Goal: Task Accomplishment & Management: Manage account settings

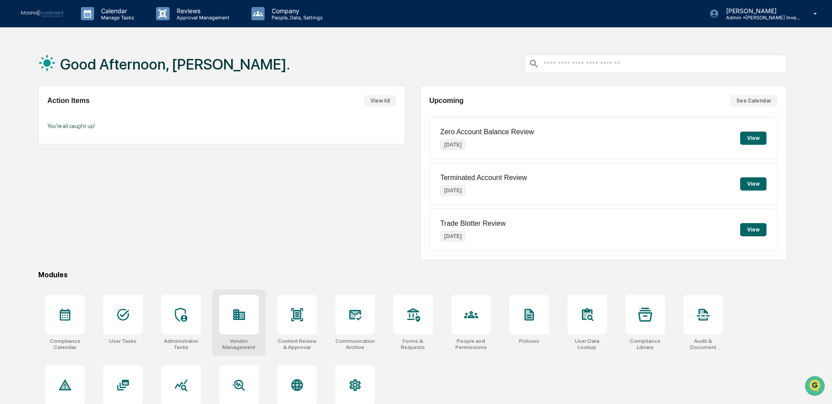
click at [238, 320] on icon at bounding box center [239, 314] width 14 height 14
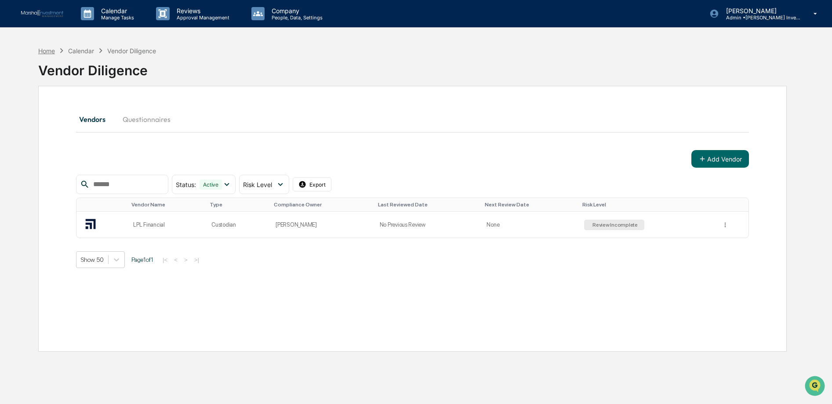
click at [50, 51] on div "Home" at bounding box center [46, 50] width 17 height 7
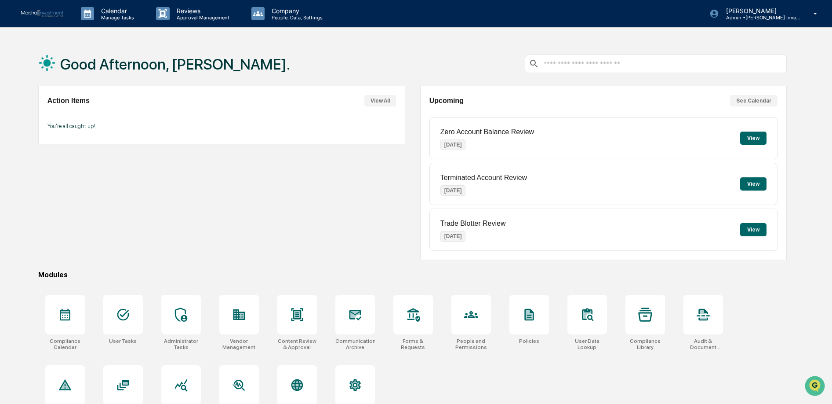
click at [349, 270] on div "Good Afternoon, Lindsay. Action Items View All You're all caught up! Upcoming S…" at bounding box center [412, 244] width 775 height 404
click at [179, 300] on div at bounding box center [181, 315] width 40 height 40
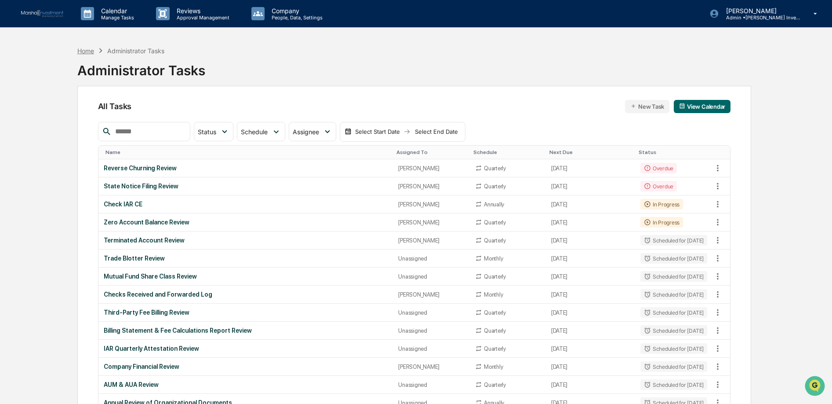
click at [87, 52] on div "Home" at bounding box center [85, 50] width 17 height 7
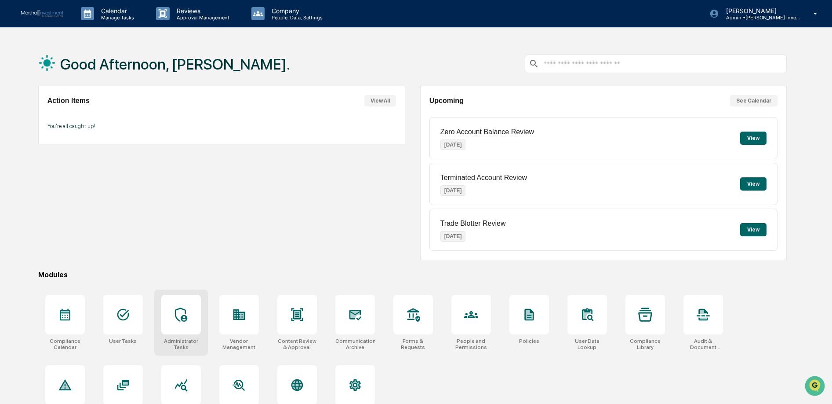
click at [179, 320] on icon at bounding box center [181, 314] width 12 height 14
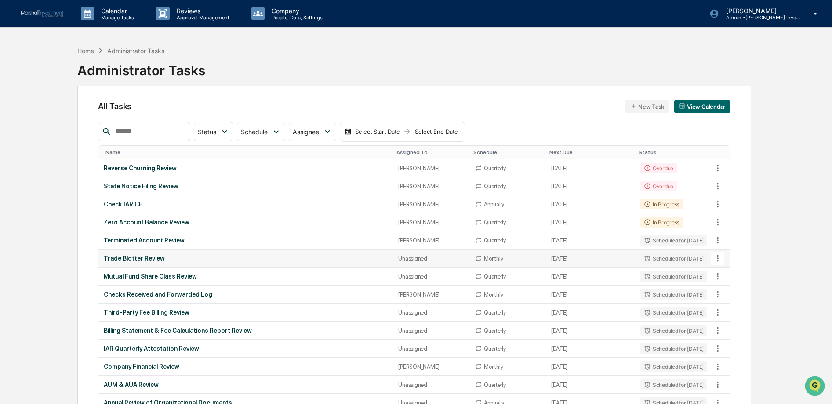
click at [138, 261] on div "Trade Blotter Review" at bounding box center [246, 258] width 284 height 7
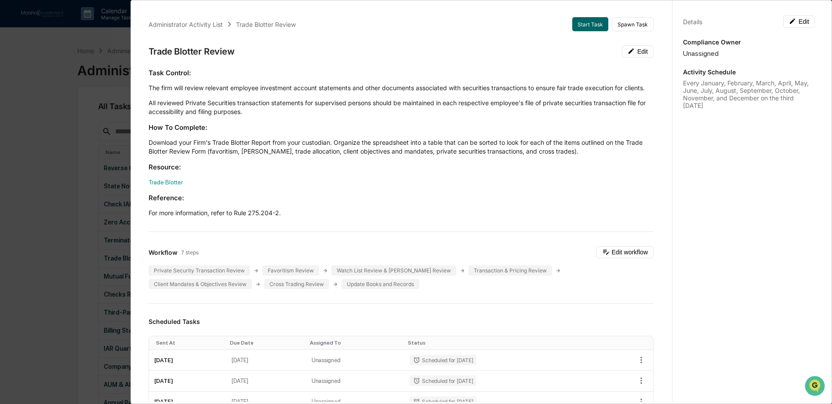
click at [63, 300] on div "Administrator Activity List Trade Blotter Review Start Task Spawn Task Trade Bl…" at bounding box center [416, 202] width 832 height 404
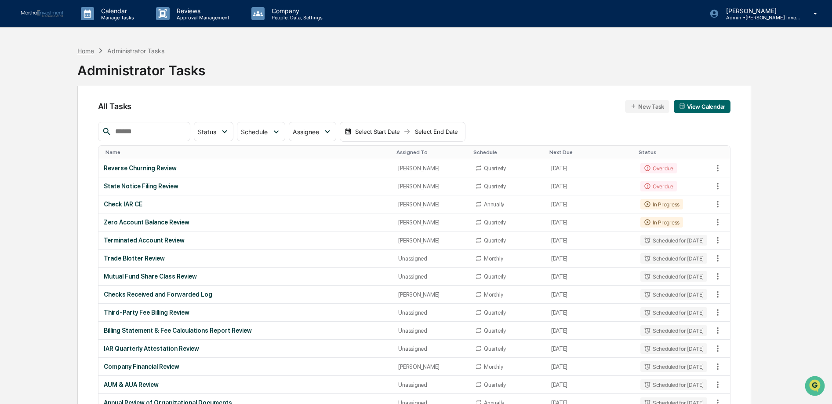
click at [87, 53] on div "Home" at bounding box center [85, 50] width 17 height 7
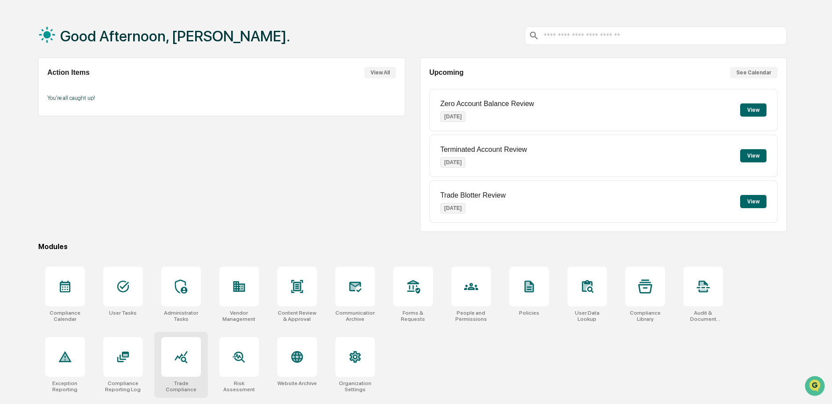
scroll to position [31, 0]
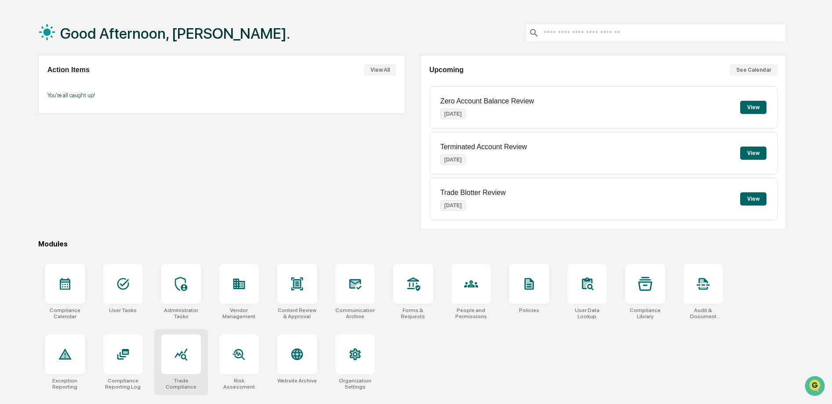
click at [185, 356] on icon at bounding box center [181, 354] width 13 height 12
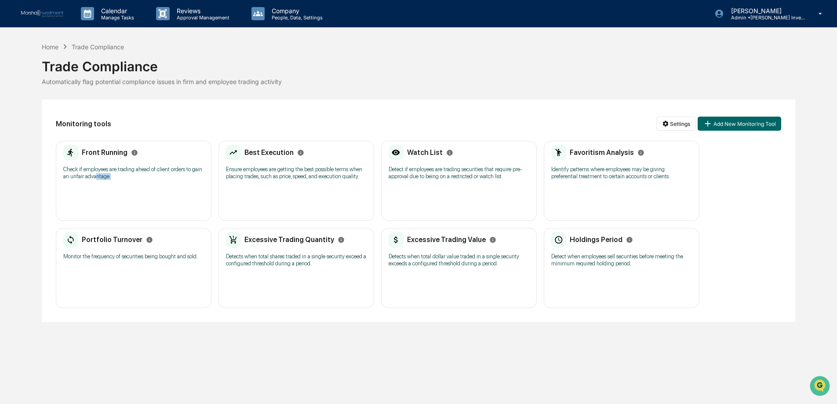
click at [119, 179] on div "Front Running Check if employees are trading ahead of client orders to gain an …" at bounding box center [133, 165] width 141 height 41
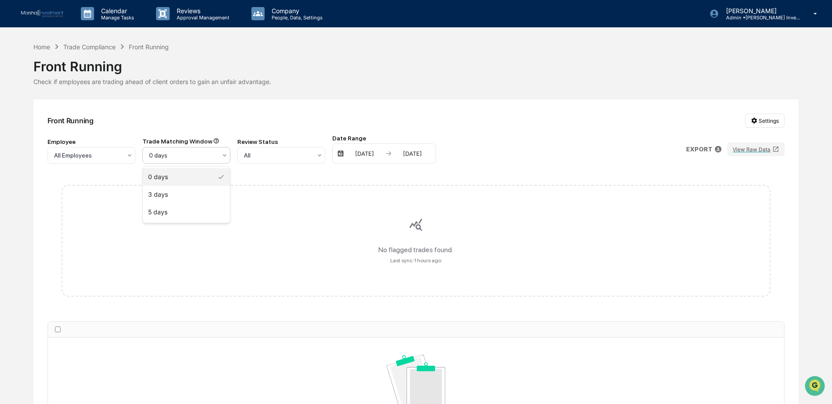
click at [187, 156] on div at bounding box center [183, 155] width 68 height 9
click at [203, 215] on div "5 days" at bounding box center [186, 212] width 87 height 18
click at [302, 163] on div "All" at bounding box center [281, 155] width 88 height 17
click at [313, 177] on icon at bounding box center [316, 176] width 7 height 7
click at [102, 47] on div "Trade Compliance" at bounding box center [89, 46] width 52 height 7
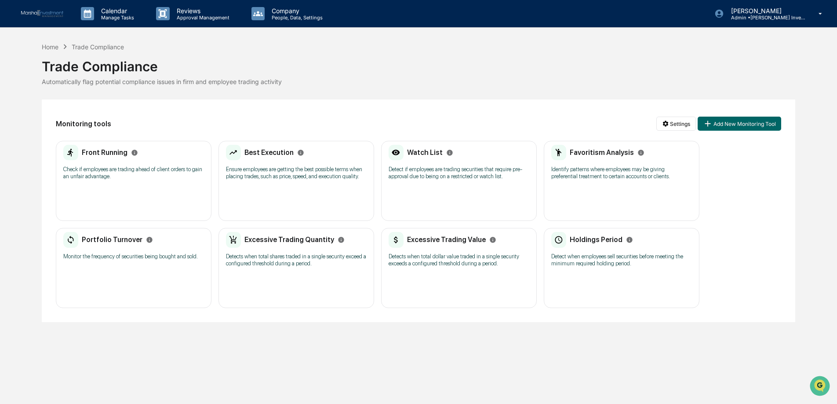
click at [319, 164] on div "Best Execution Ensure employees are getting the best possible terms when placin…" at bounding box center [296, 165] width 141 height 41
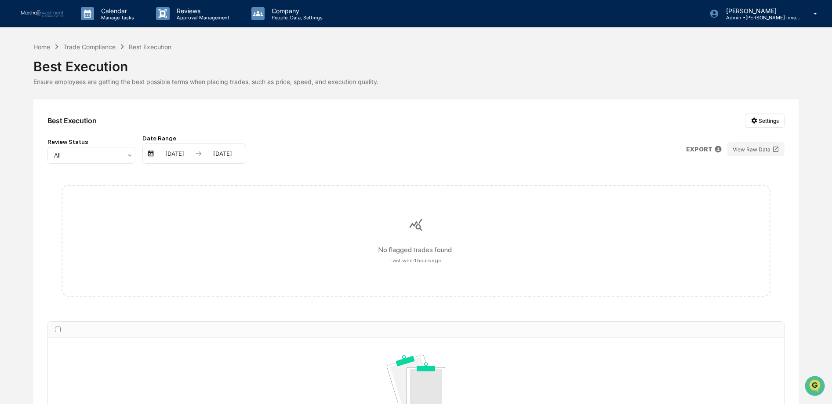
click at [181, 158] on div "03/09/2025 09/09/2025" at bounding box center [194, 153] width 104 height 20
click at [239, 102] on div "Best Execution Settings Review Status All Date Range 03/09/2025 09/09/2025 EXPO…" at bounding box center [416, 294] width 766 height 390
click at [94, 47] on div "Trade Compliance" at bounding box center [89, 46] width 52 height 7
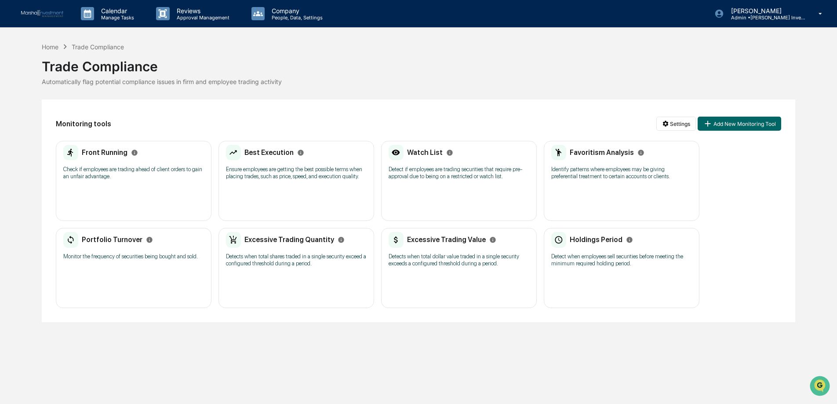
click at [597, 167] on p "Identify patterns where employees may be giving preferential treatment to certa…" at bounding box center [621, 173] width 141 height 14
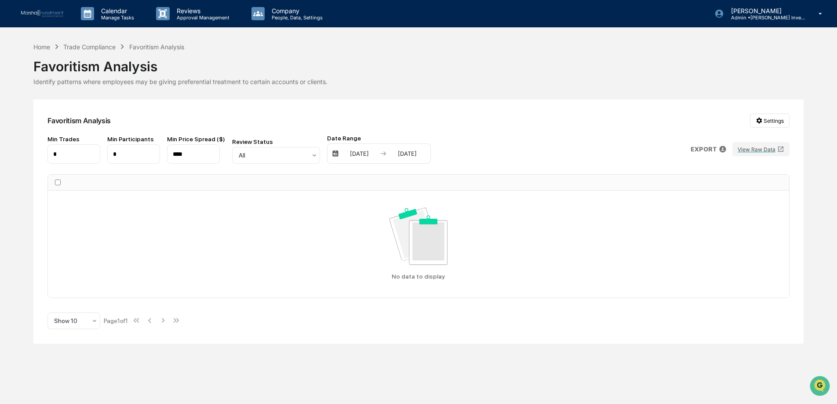
click at [192, 156] on input "****" at bounding box center [193, 153] width 53 height 19
drag, startPoint x: 192, startPoint y: 156, endPoint x: 153, endPoint y: 157, distance: 39.6
click at [153, 157] on div "Min Trades * Min Participants * Min Price Spread ($) **** Review Status All Dat…" at bounding box center [238, 149] width 383 height 29
type input "**"
click at [43, 48] on div "Home" at bounding box center [41, 46] width 17 height 7
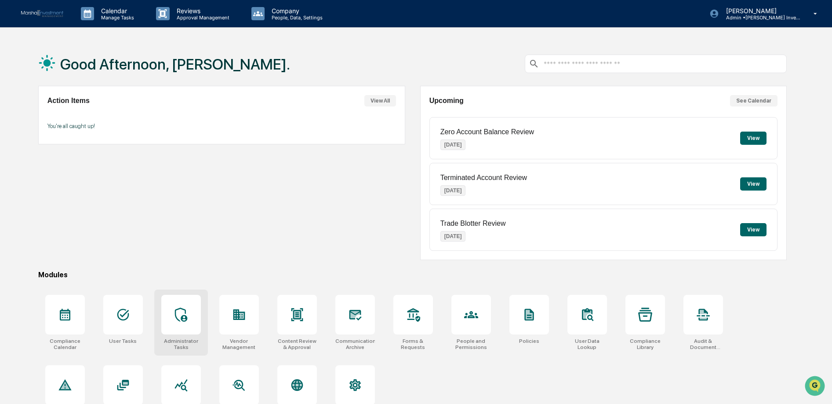
click at [160, 325] on div "Administrator Tasks" at bounding box center [181, 322] width 54 height 66
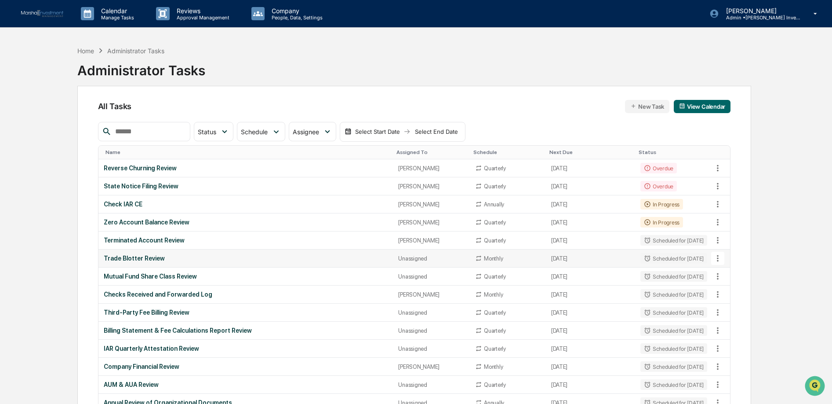
click at [143, 262] on td "Trade Blotter Review" at bounding box center [245, 258] width 295 height 18
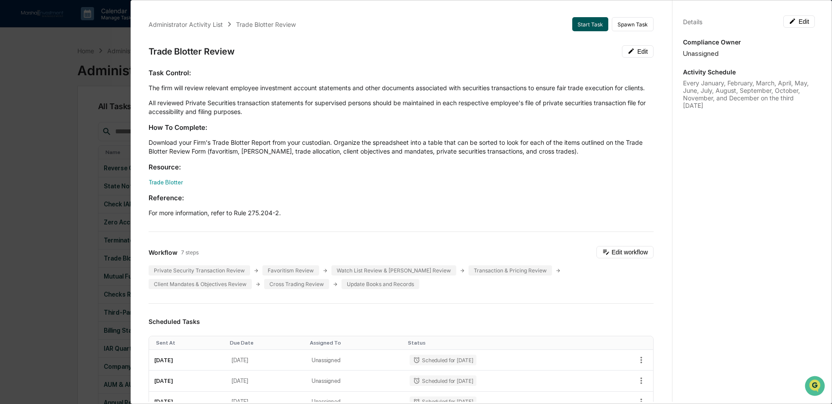
click at [580, 23] on button "Start Task" at bounding box center [590, 24] width 36 height 14
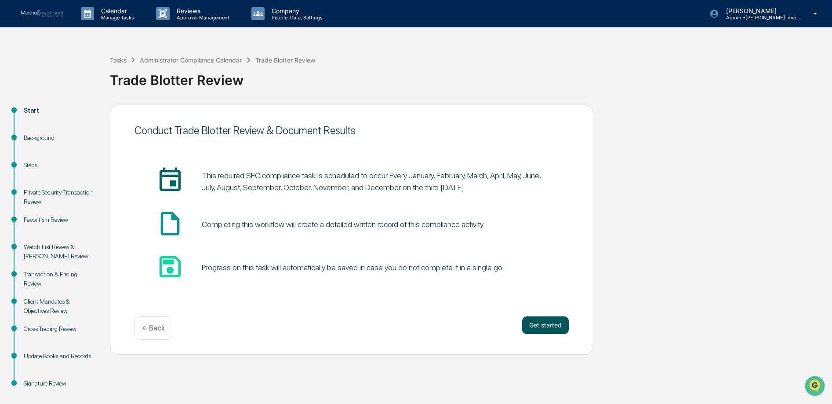
click at [545, 331] on button "Get started" at bounding box center [545, 325] width 47 height 18
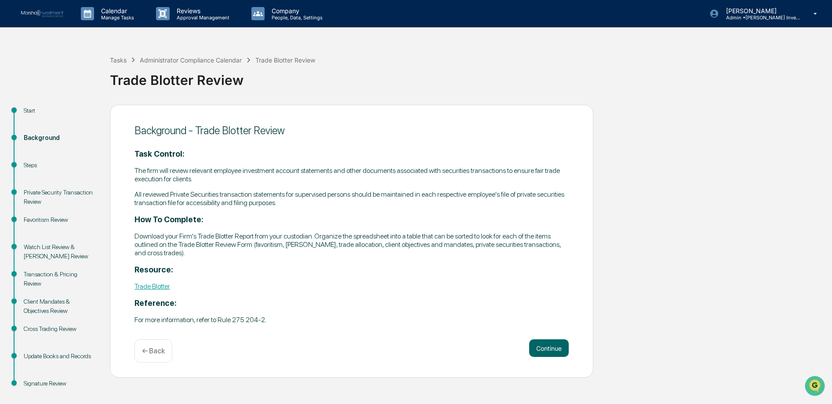
click at [160, 284] on link "Trade Blotter" at bounding box center [153, 286] width 36 height 8
click at [562, 346] on button "Continue" at bounding box center [549, 348] width 40 height 18
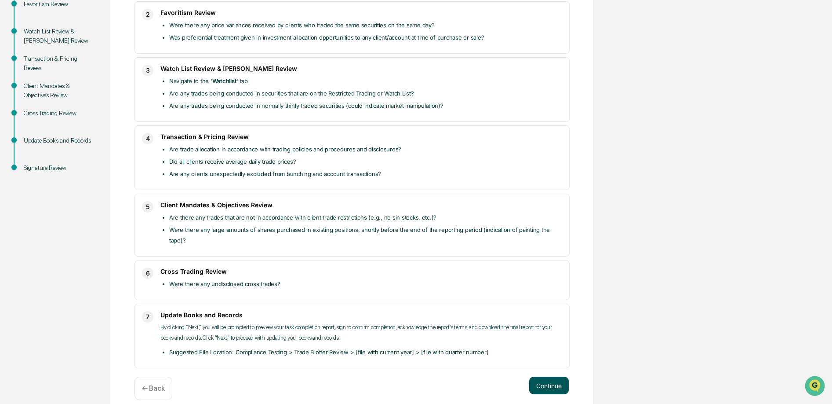
click at [554, 376] on button "Continue" at bounding box center [549, 385] width 40 height 18
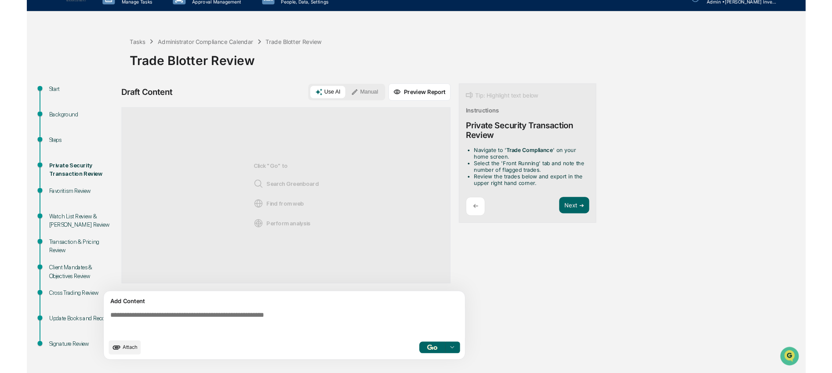
scroll to position [11, 0]
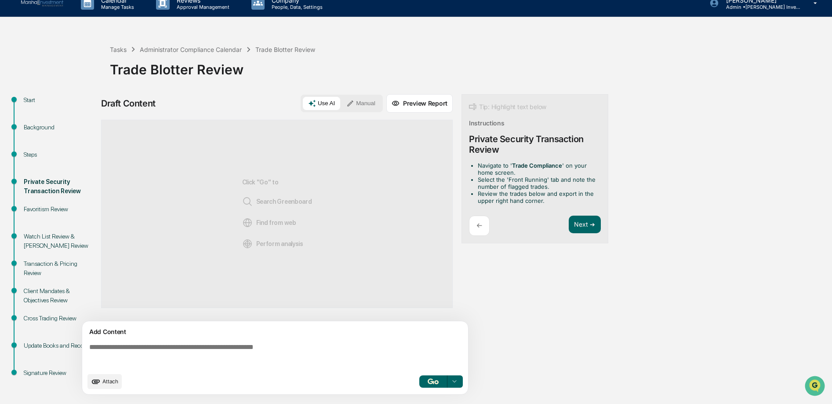
click at [549, 226] on div "← Next ➔" at bounding box center [535, 225] width 132 height 21
click at [578, 228] on button "Next ➔" at bounding box center [585, 224] width 32 height 18
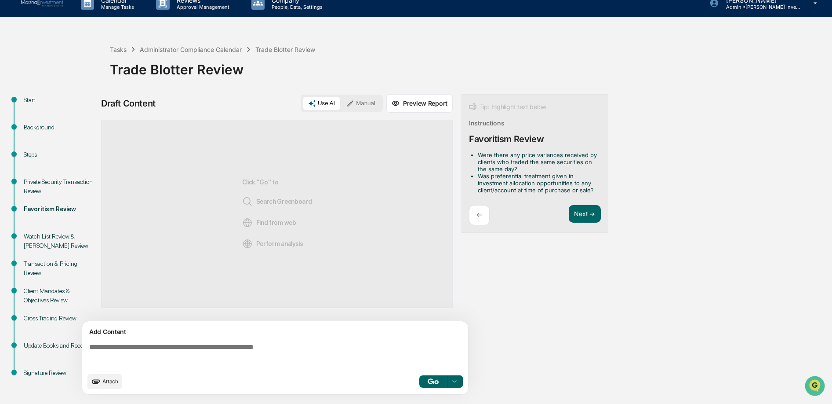
click at [486, 213] on div "←" at bounding box center [479, 215] width 21 height 21
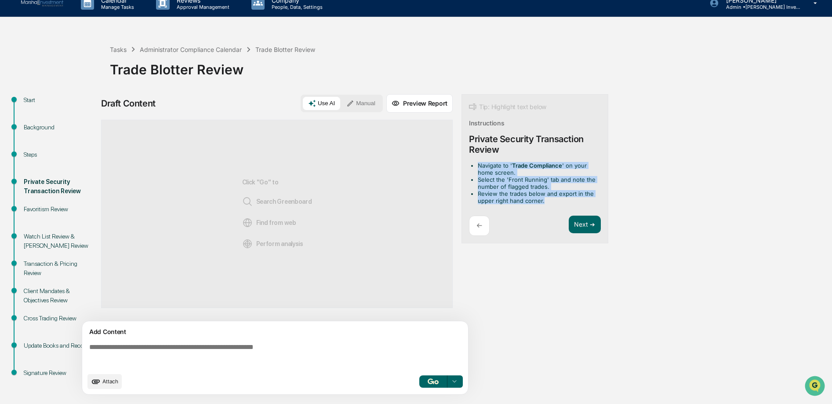
drag, startPoint x: 545, startPoint y: 200, endPoint x: 479, endPoint y: 156, distance: 79.0
click at [479, 156] on div "Tip: Highlight text below Instructions Private Security Transaction Review Navi…" at bounding box center [535, 168] width 147 height 149
click at [375, 106] on button "Manual" at bounding box center [361, 103] width 40 height 13
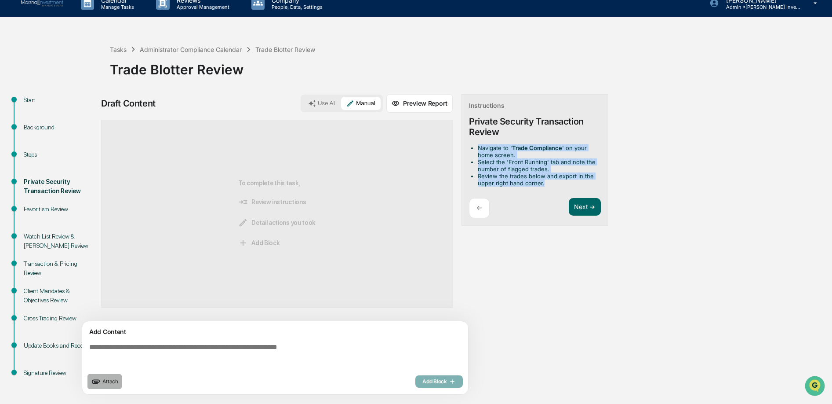
click at [106, 384] on span "Attach" at bounding box center [110, 381] width 16 height 7
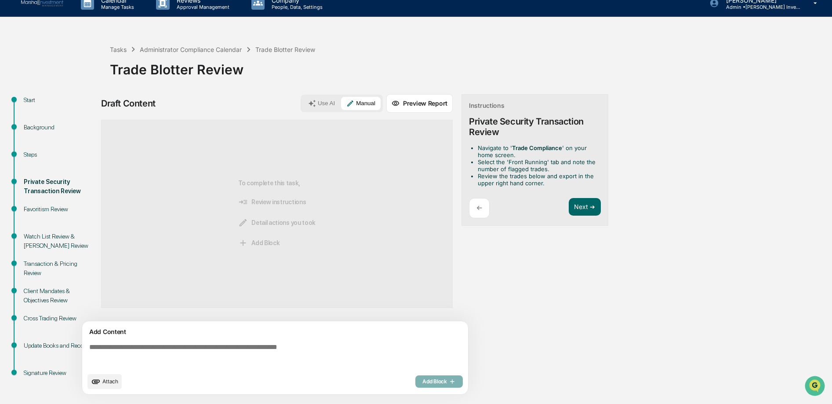
drag, startPoint x: 626, startPoint y: 205, endPoint x: 651, endPoint y: 190, distance: 29.4
click at [626, 205] on div "Start Background Steps Private Security Transaction Review Favoritism Review Wa…" at bounding box center [415, 248] width 823 height 309
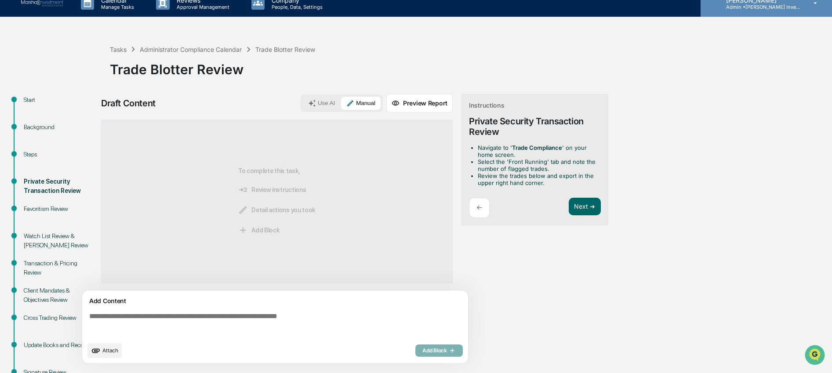
click at [778, 8] on p "Admin • Marshall Investment Management" at bounding box center [760, 7] width 82 height 6
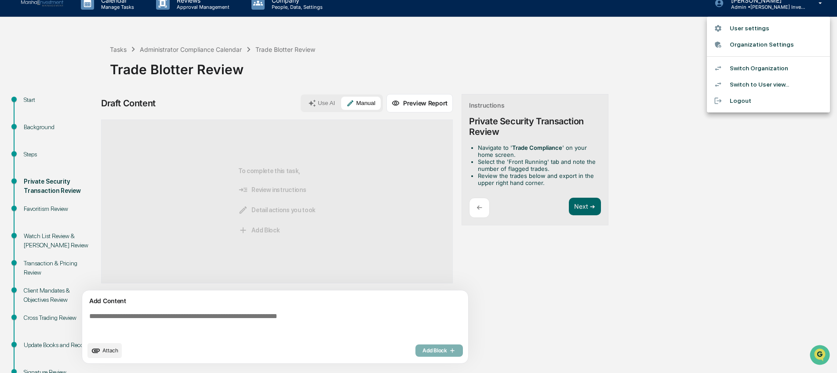
click at [782, 87] on li "Switch to User view..." at bounding box center [768, 84] width 123 height 16
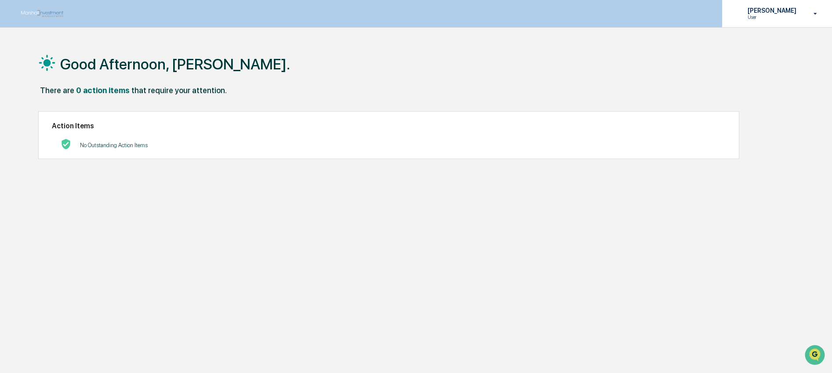
click at [764, 15] on p "User" at bounding box center [771, 17] width 60 height 6
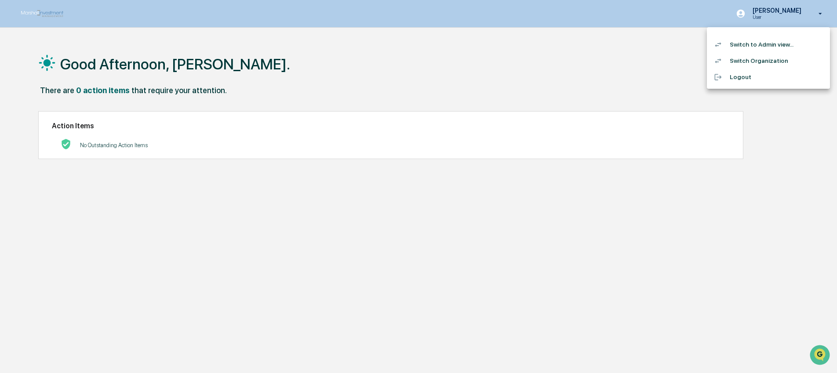
click at [774, 45] on li "Switch to Admin view..." at bounding box center [768, 44] width 123 height 16
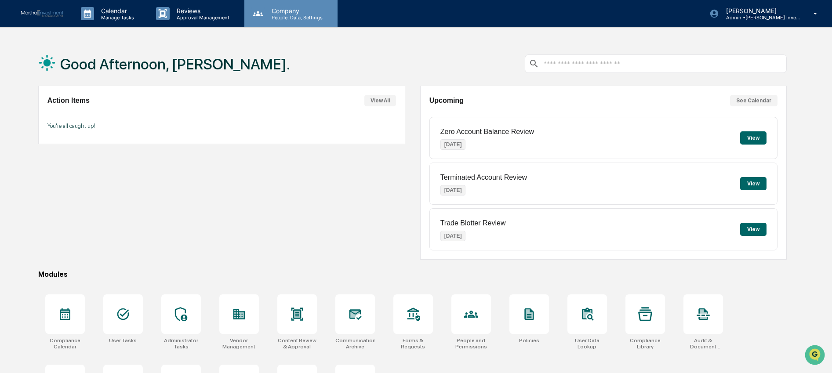
click at [306, 20] on div "Company People, Data, Settings" at bounding box center [290, 13] width 93 height 27
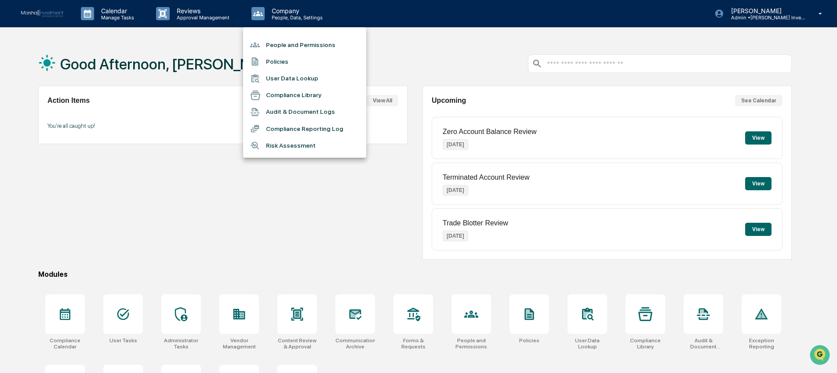
click at [310, 43] on li "People and Permissions" at bounding box center [304, 44] width 123 height 17
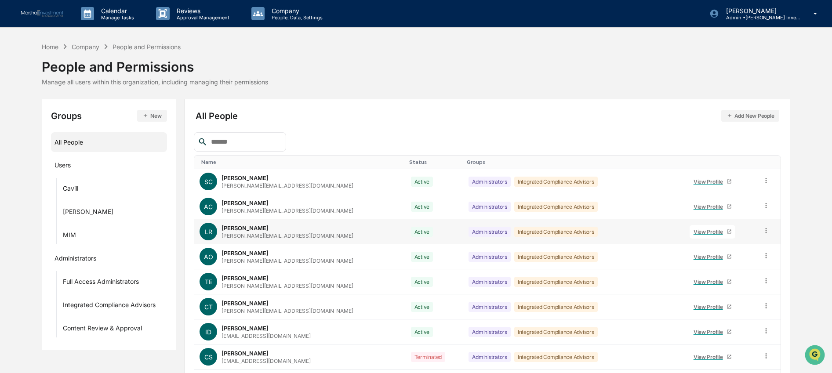
click at [762, 233] on icon at bounding box center [766, 231] width 8 height 8
click at [749, 249] on div "Groups & Permissions" at bounding box center [726, 245] width 73 height 11
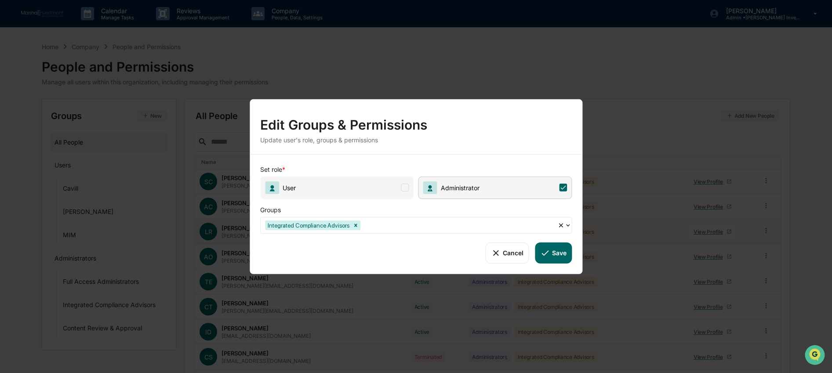
drag, startPoint x: 394, startPoint y: 186, endPoint x: 426, endPoint y: 186, distance: 31.2
click at [394, 186] on span "User" at bounding box center [337, 187] width 154 height 22
click at [545, 248] on icon at bounding box center [546, 253] width 10 height 10
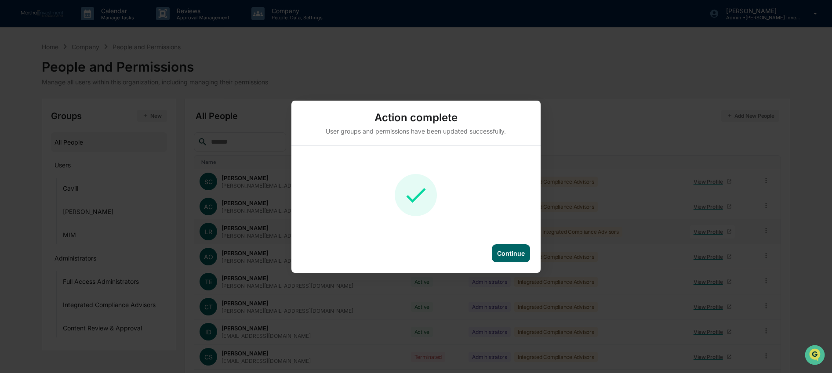
click at [514, 255] on div "Continue" at bounding box center [511, 253] width 28 height 7
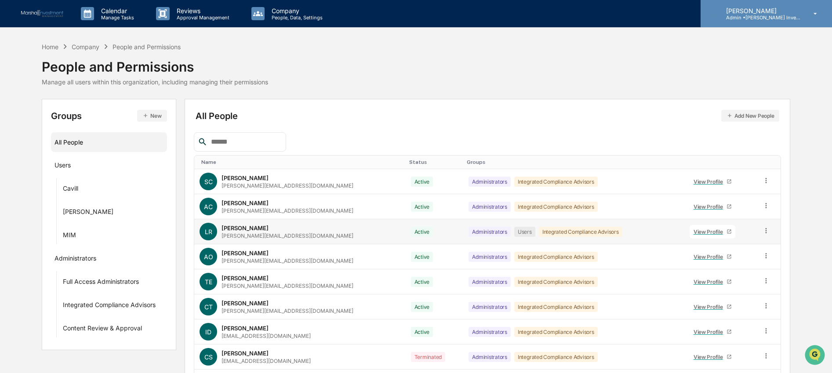
click at [761, 20] on p "Admin • Marshall Investment Management" at bounding box center [760, 18] width 82 height 6
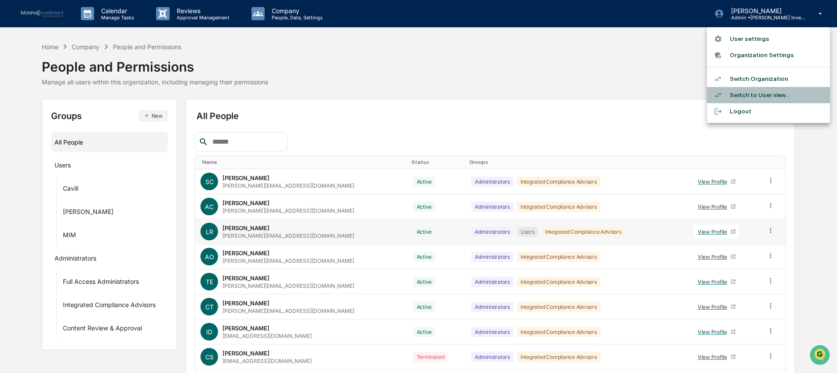
click at [757, 95] on li "Switch to User view..." at bounding box center [768, 95] width 123 height 16
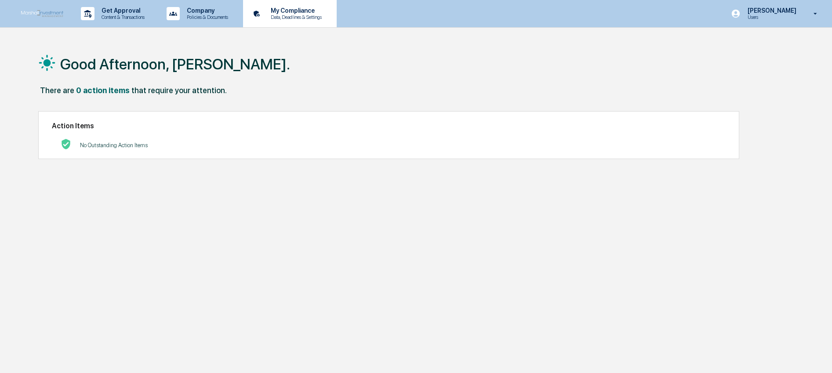
click at [303, 18] on p "Data, Deadlines & Settings" at bounding box center [295, 17] width 62 height 6
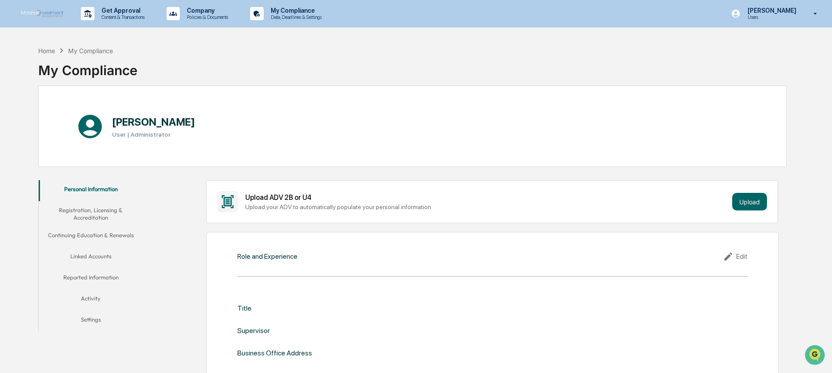
click at [109, 261] on button "Linked Accounts" at bounding box center [91, 257] width 105 height 21
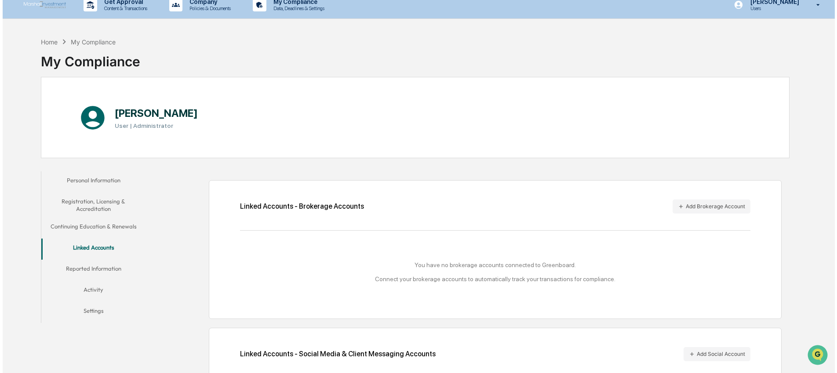
scroll to position [8, 0]
click at [120, 270] on button "Reported Information" at bounding box center [91, 271] width 105 height 21
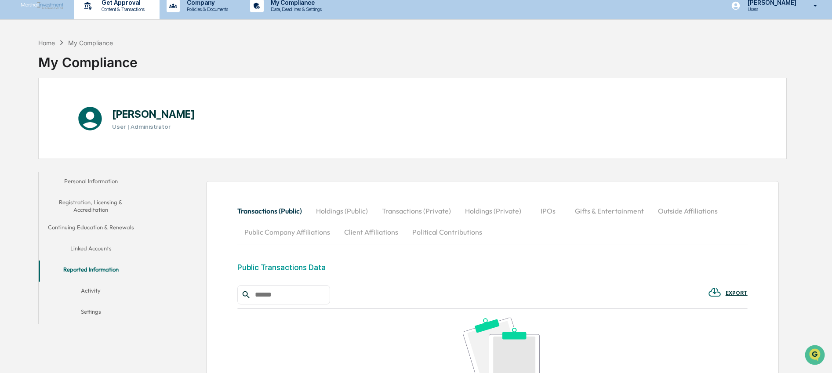
click at [137, 10] on p "Content & Transactions" at bounding box center [122, 9] width 55 height 6
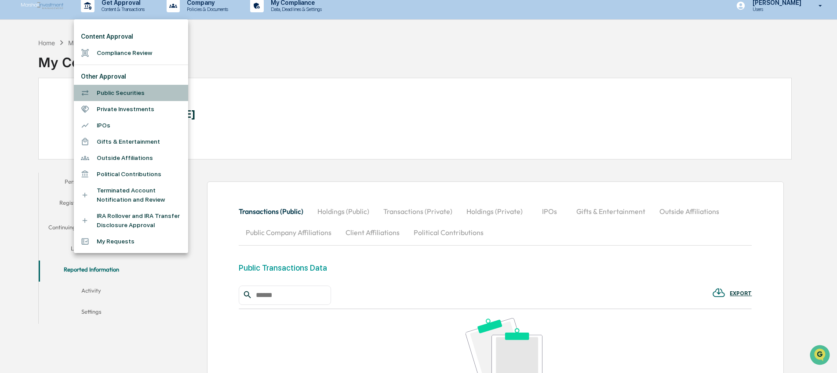
click at [162, 92] on li "Public Securities" at bounding box center [131, 93] width 114 height 16
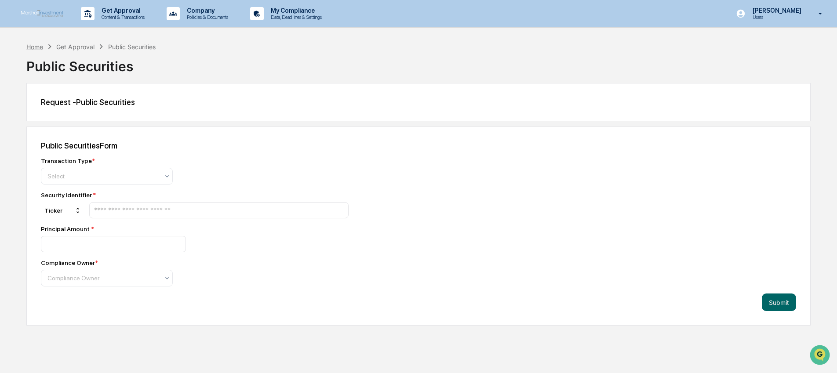
click at [36, 48] on div "Home" at bounding box center [34, 46] width 17 height 7
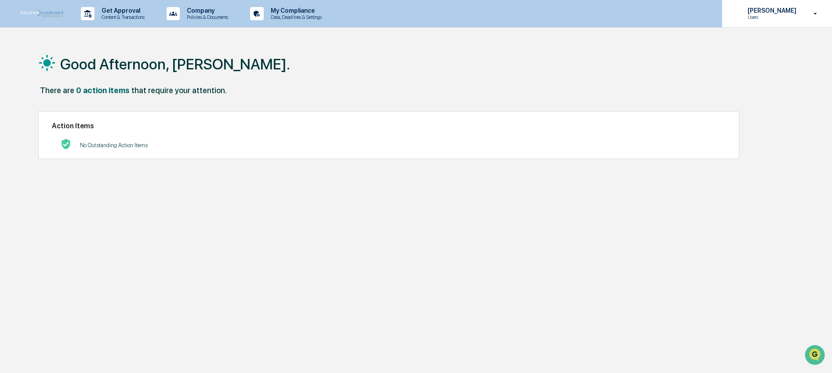
click at [775, 16] on p "Users" at bounding box center [771, 17] width 60 height 6
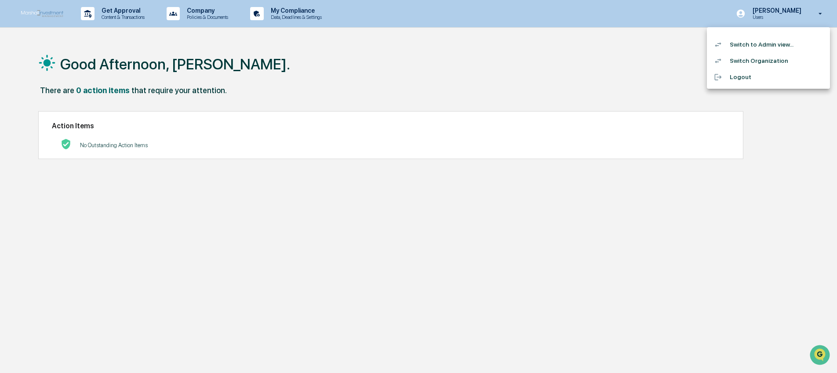
click at [753, 48] on li "Switch to Admin view..." at bounding box center [768, 44] width 123 height 16
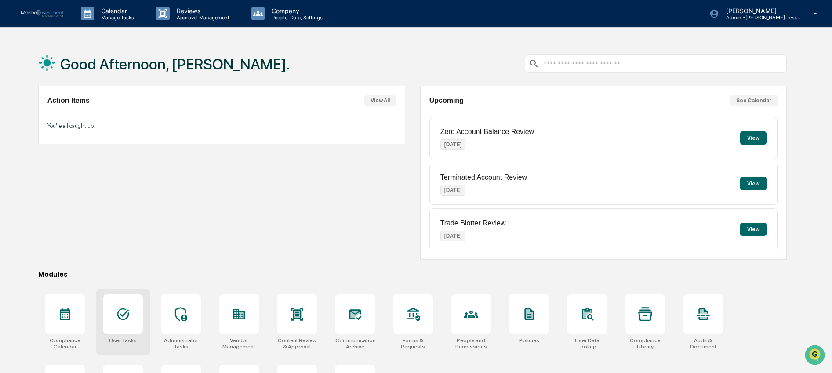
click at [118, 323] on div at bounding box center [123, 315] width 40 height 40
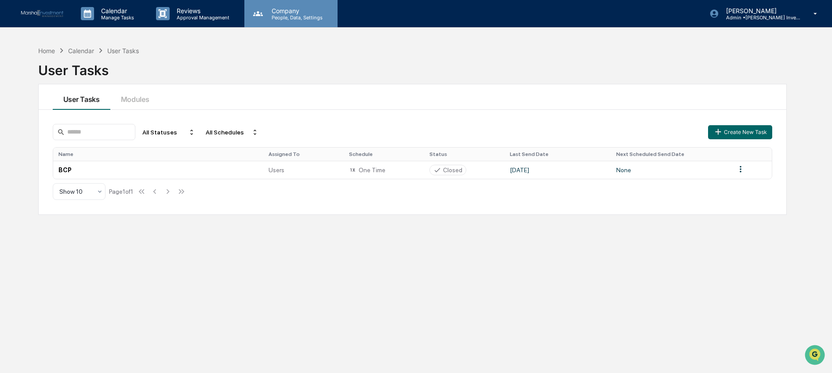
click at [304, 5] on div "Company People, Data, Settings" at bounding box center [290, 13] width 93 height 27
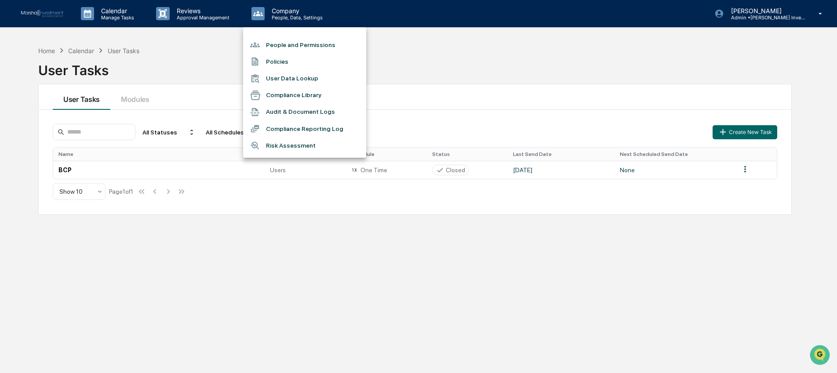
click at [314, 43] on li "People and Permissions" at bounding box center [304, 44] width 123 height 17
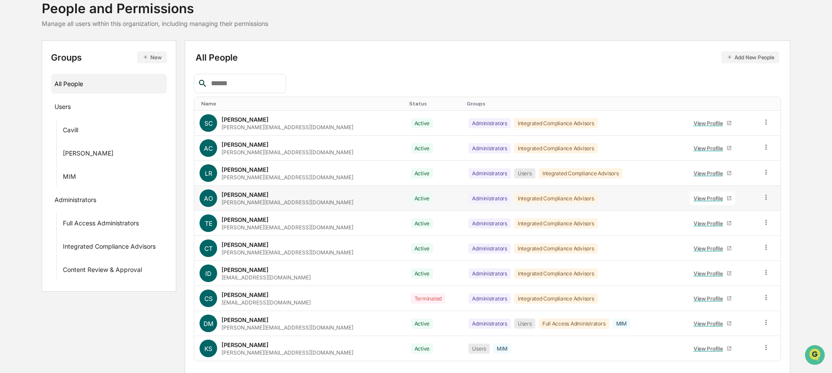
scroll to position [86, 0]
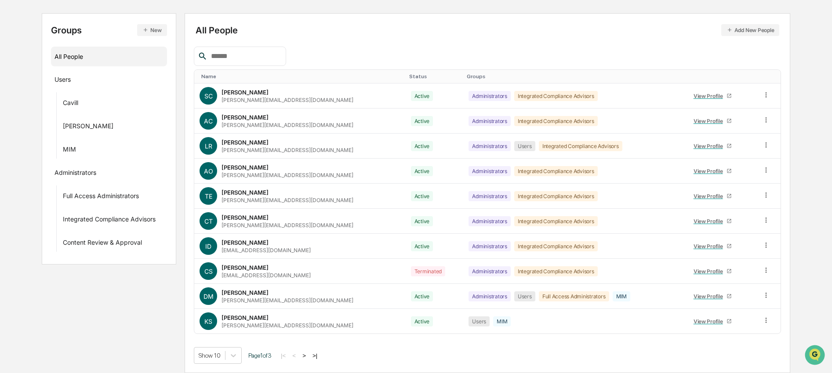
click at [309, 356] on button ">" at bounding box center [304, 355] width 9 height 7
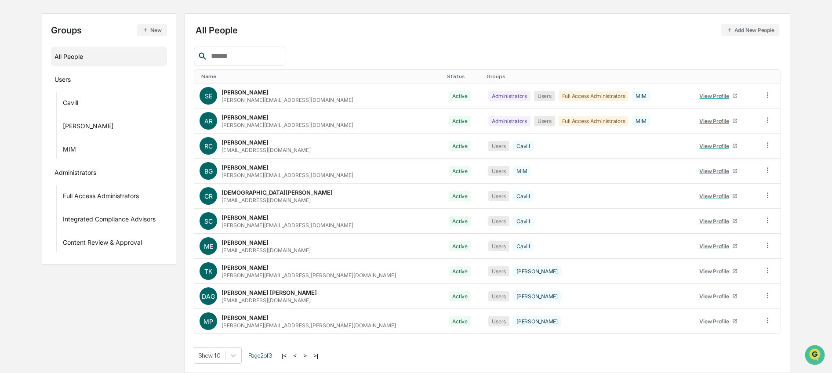
click at [299, 355] on button "<" at bounding box center [295, 355] width 9 height 7
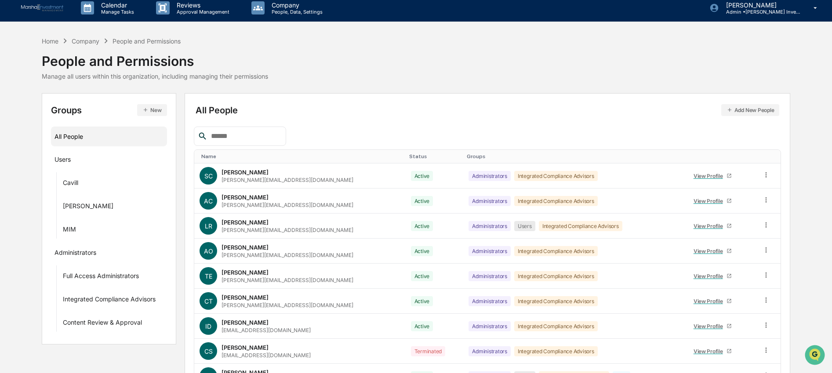
scroll to position [0, 0]
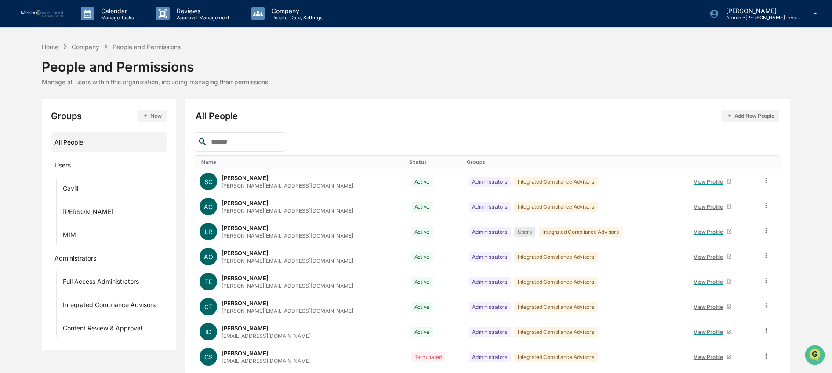
click at [55, 42] on div "Home Company People and Permissions" at bounding box center [111, 47] width 139 height 10
click at [55, 44] on div "Home" at bounding box center [50, 46] width 17 height 7
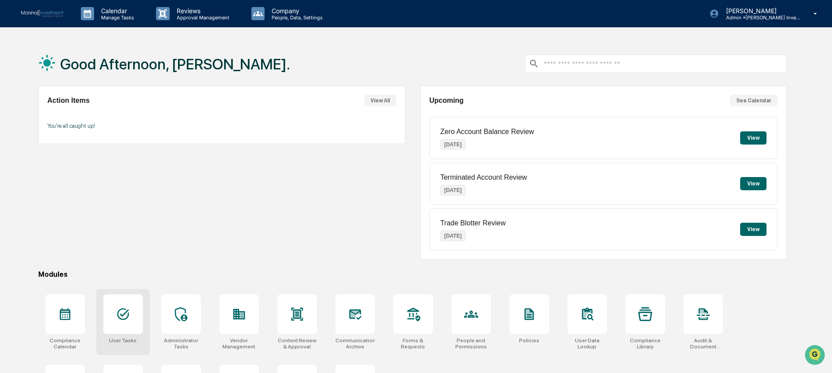
click at [122, 327] on div at bounding box center [123, 315] width 40 height 40
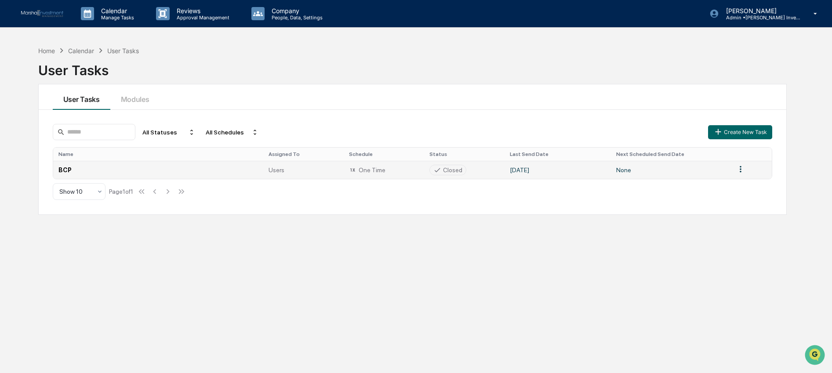
click at [711, 172] on td "None" at bounding box center [671, 170] width 120 height 18
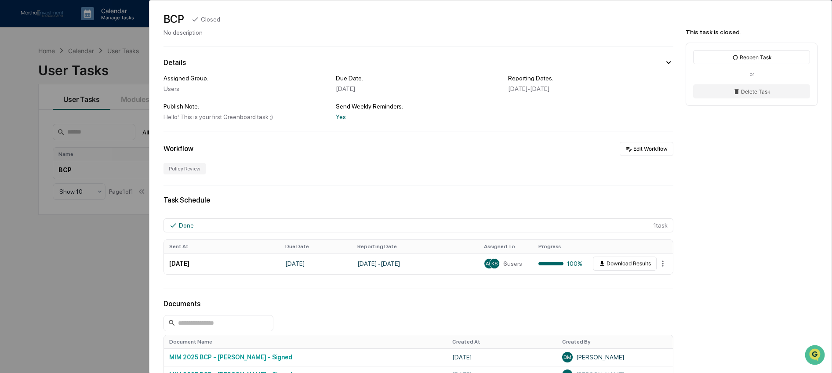
scroll to position [153, 0]
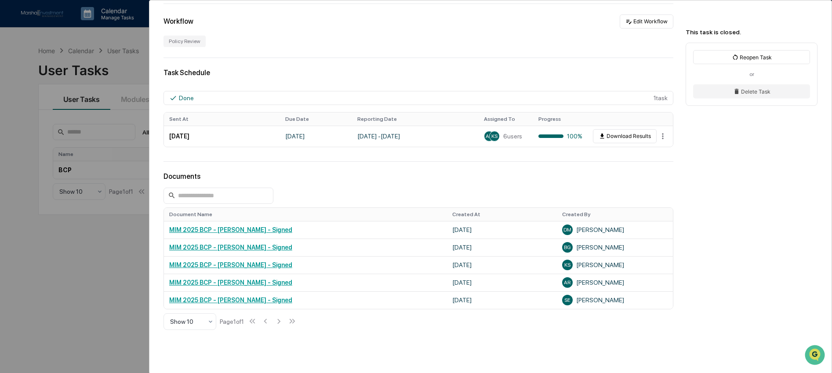
click at [124, 297] on div "User Tasks BCP BCP Closed No description Details Assigned Group: Users Due Date…" at bounding box center [416, 186] width 832 height 373
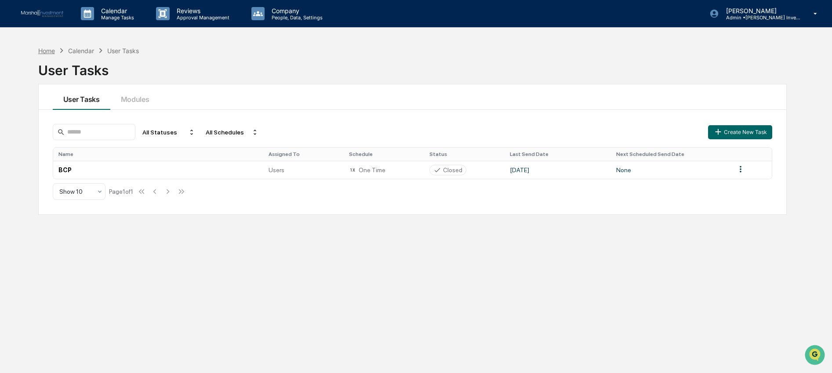
click at [52, 51] on div "Home" at bounding box center [46, 50] width 17 height 7
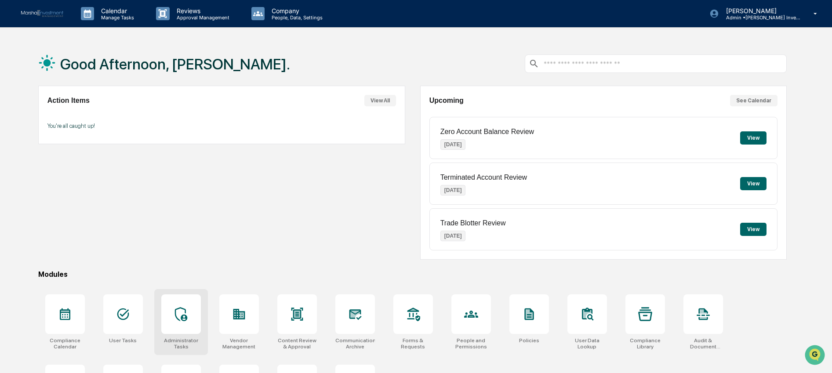
click at [189, 325] on div at bounding box center [181, 315] width 40 height 40
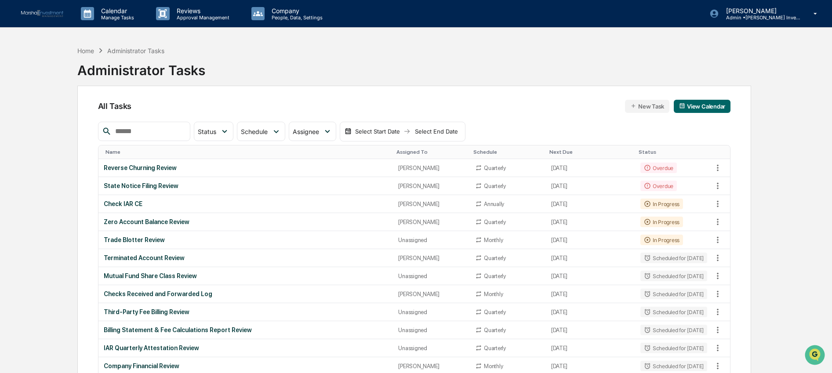
click at [149, 132] on input "text" at bounding box center [149, 131] width 75 height 11
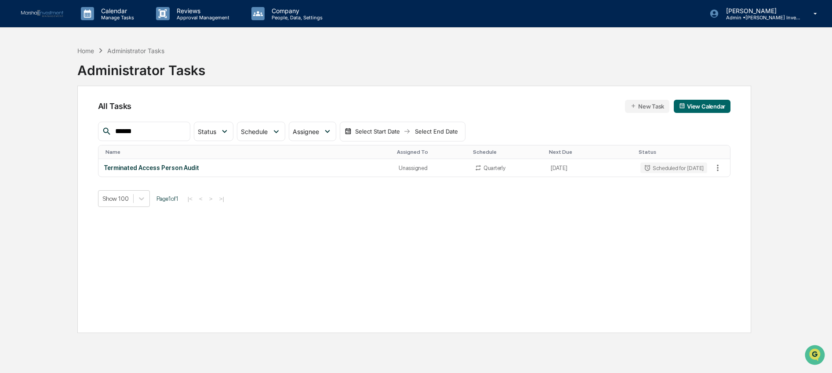
click at [159, 131] on input "******" at bounding box center [149, 131] width 75 height 11
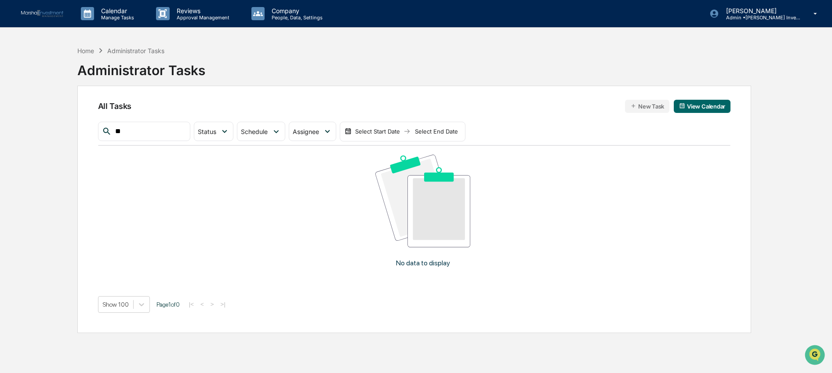
type input "*"
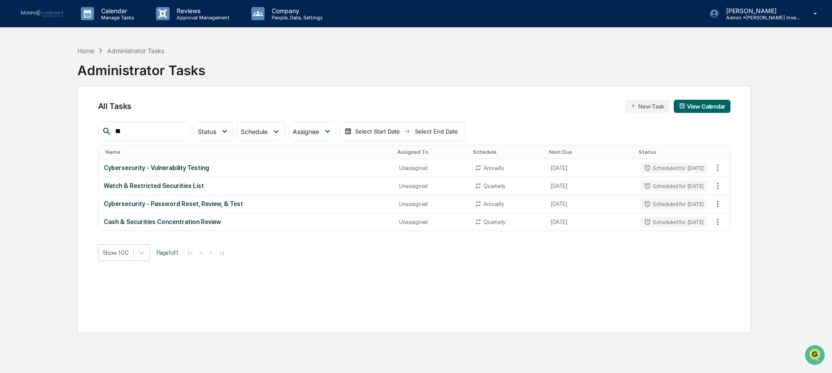
type input "*"
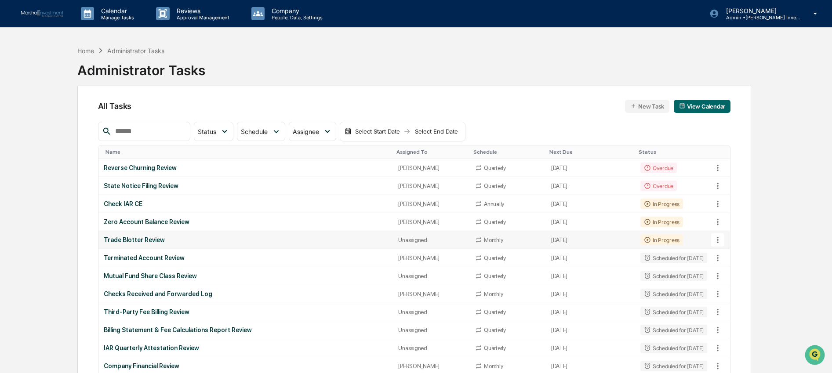
click at [165, 239] on div "Trade Blotter Review" at bounding box center [246, 239] width 284 height 7
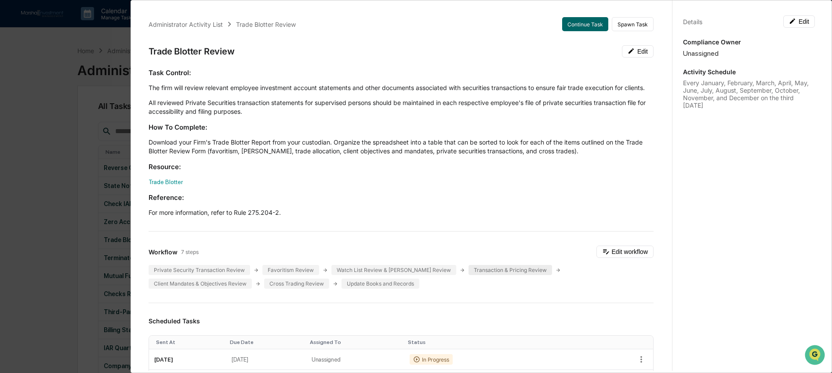
click at [491, 275] on div "Transaction & Pricing Review" at bounding box center [511, 270] width 84 height 10
click at [584, 27] on button "Continue Task" at bounding box center [585, 24] width 46 height 14
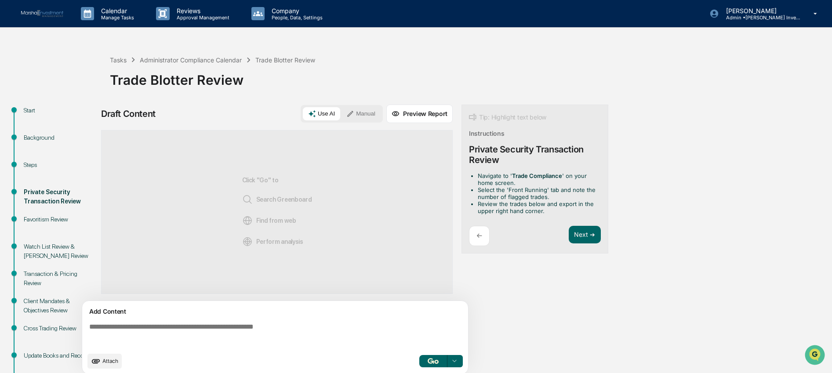
click at [36, 16] on img at bounding box center [42, 13] width 42 height 7
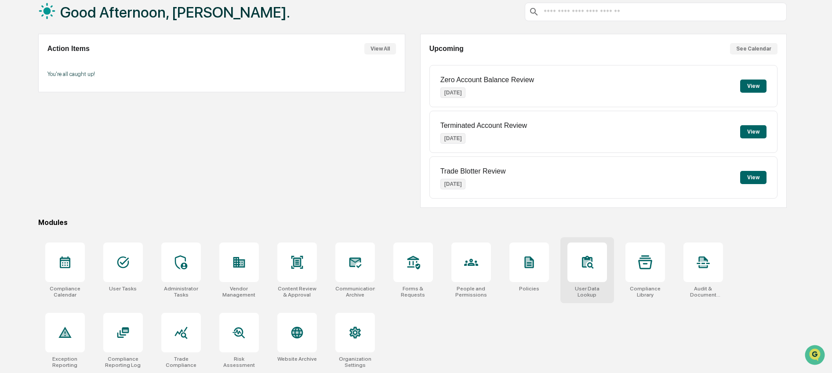
scroll to position [54, 0]
click at [285, 342] on div at bounding box center [297, 333] width 40 height 40
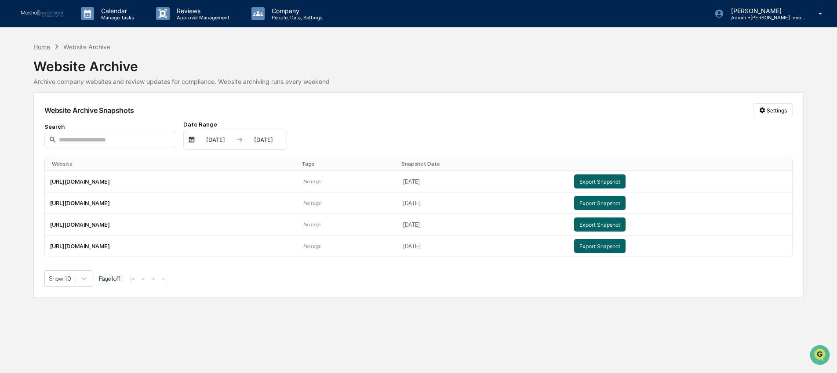
click at [38, 47] on div "Home" at bounding box center [41, 46] width 17 height 7
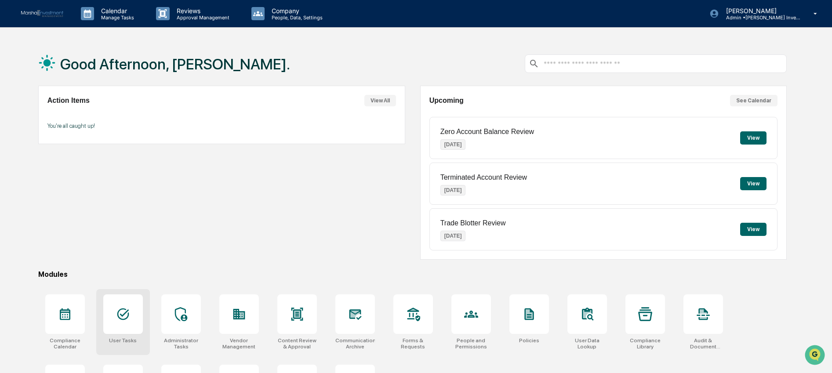
click at [136, 316] on div at bounding box center [123, 315] width 40 height 40
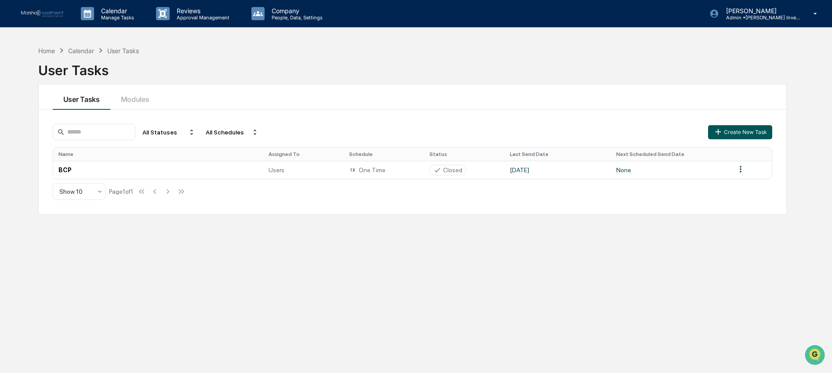
click at [738, 136] on button "Create New Task" at bounding box center [740, 132] width 64 height 14
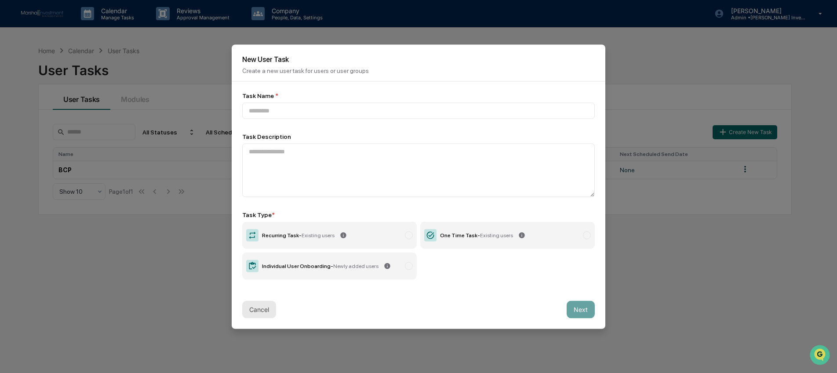
click at [259, 308] on button "Cancel" at bounding box center [259, 310] width 34 height 18
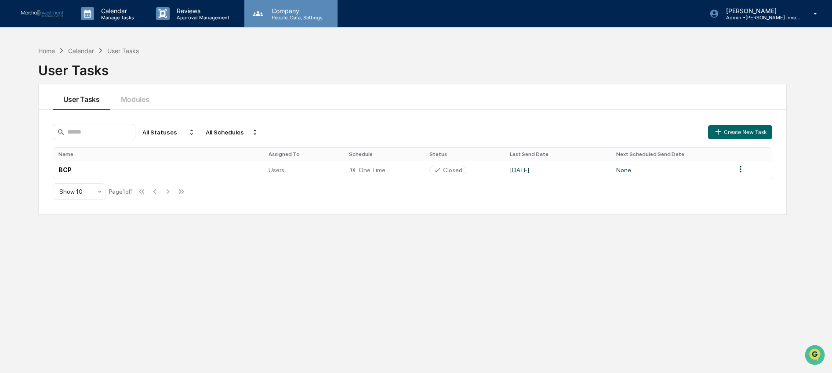
click at [290, 14] on p "Company" at bounding box center [296, 10] width 62 height 7
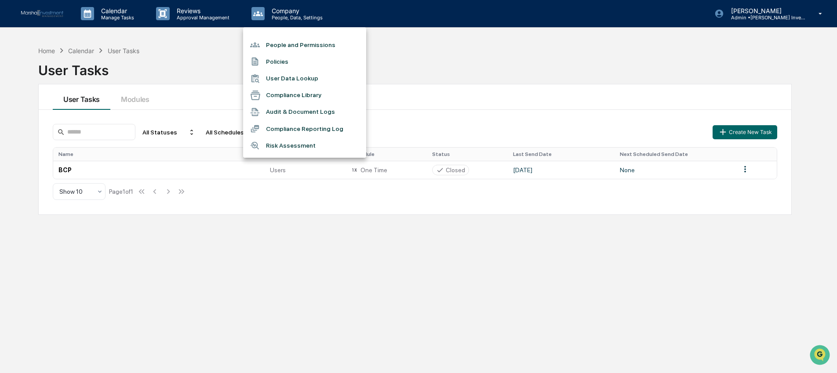
click at [757, 13] on div at bounding box center [418, 186] width 837 height 373
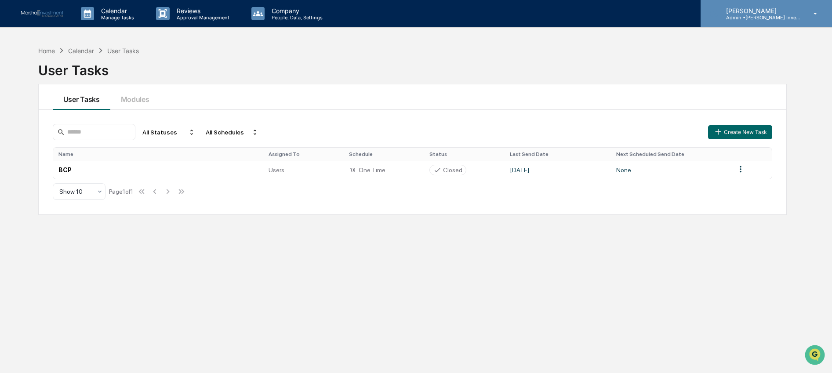
click at [758, 17] on p "Admin • [PERSON_NAME] Investment Management" at bounding box center [760, 18] width 82 height 6
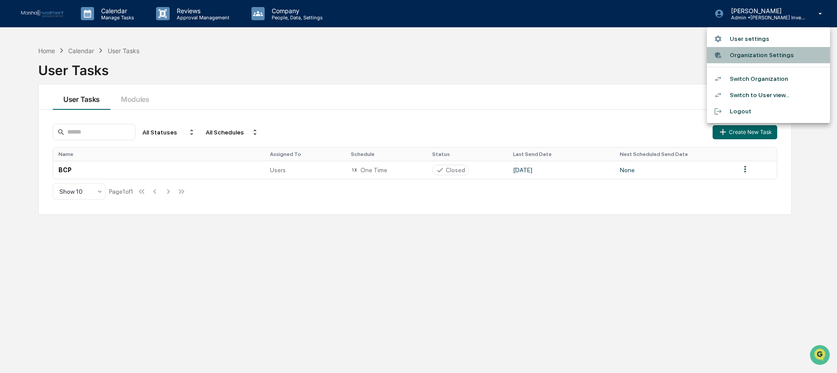
click at [750, 57] on li "Organization Settings" at bounding box center [768, 55] width 123 height 16
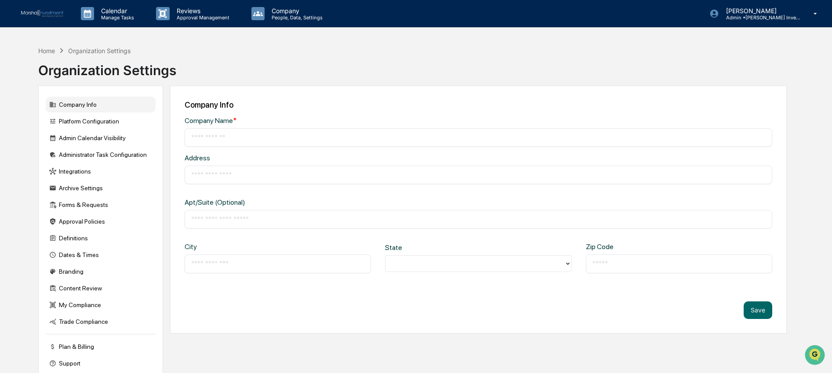
type input "**********"
type input "*****"
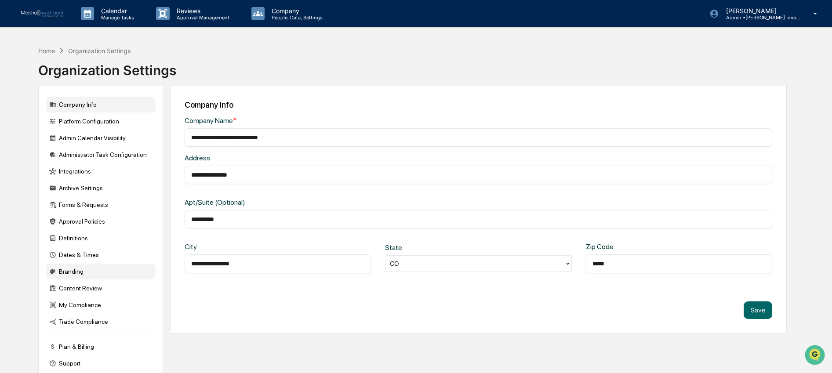
click at [92, 277] on div "Branding" at bounding box center [101, 272] width 110 height 16
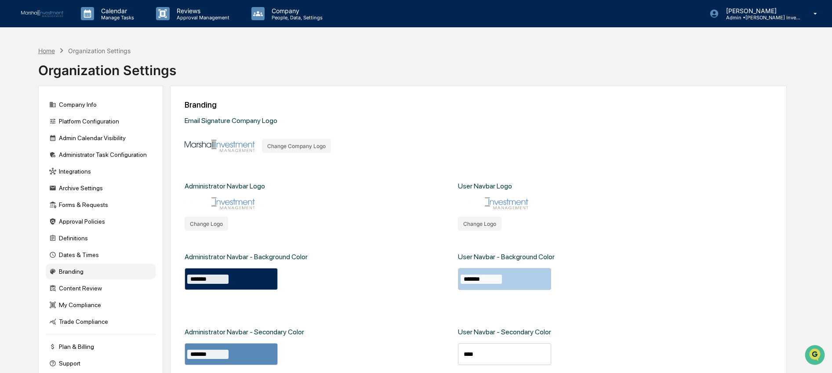
click at [47, 53] on div "Home" at bounding box center [46, 50] width 17 height 7
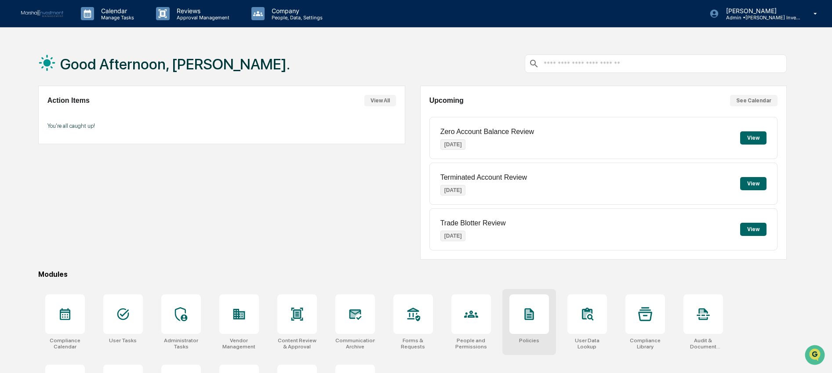
click at [542, 322] on div at bounding box center [529, 315] width 40 height 40
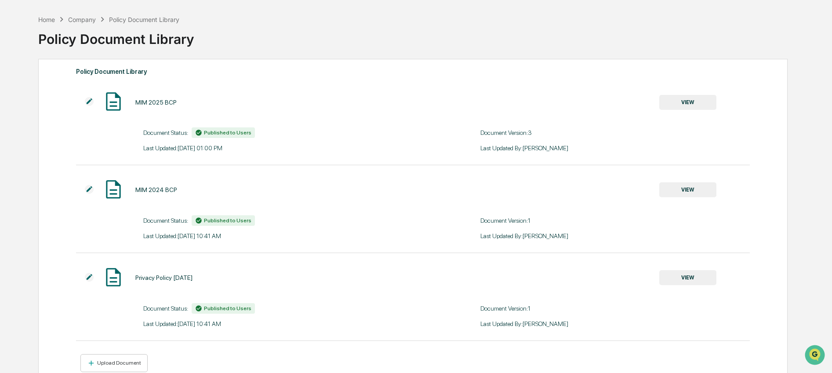
scroll to position [42, 0]
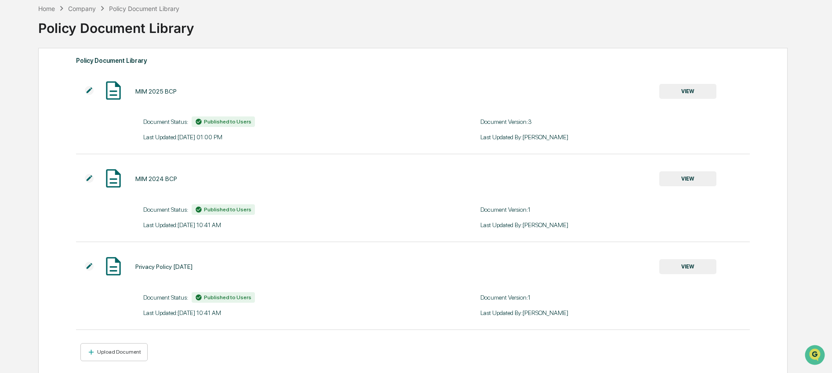
click at [91, 182] on img at bounding box center [89, 178] width 9 height 9
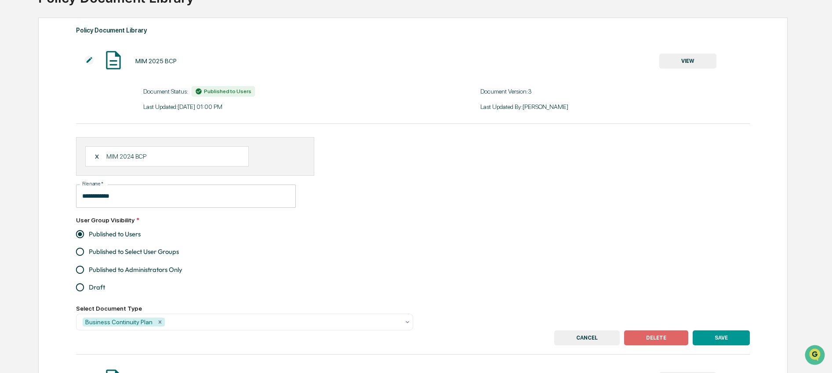
scroll to position [117, 0]
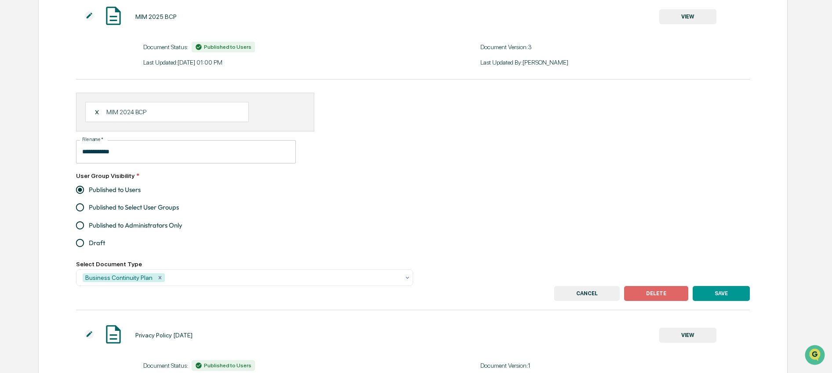
click at [673, 298] on button "DELETE" at bounding box center [656, 293] width 64 height 15
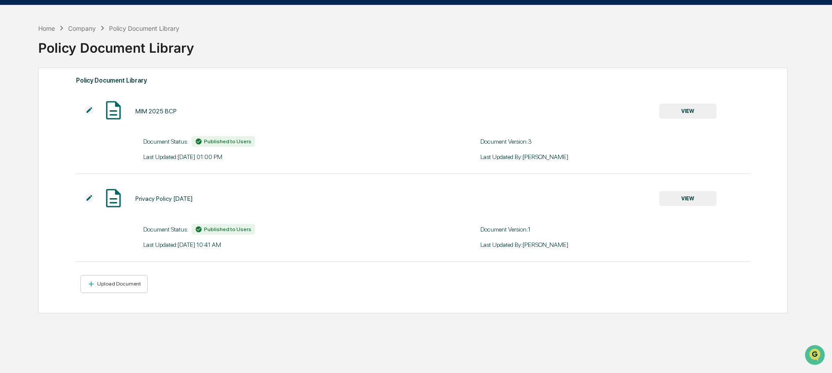
scroll to position [0, 0]
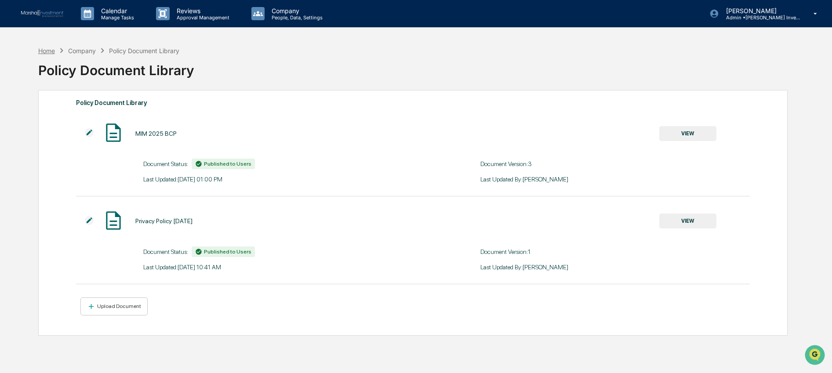
click at [42, 53] on div "Home" at bounding box center [46, 50] width 17 height 7
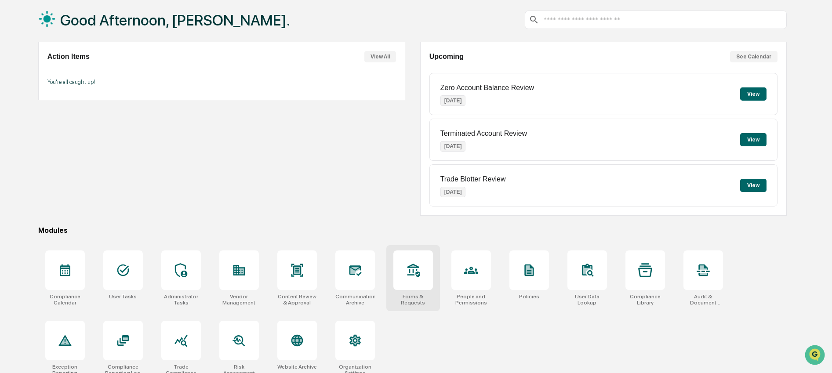
scroll to position [54, 0]
